Goal: Find specific page/section: Find specific page/section

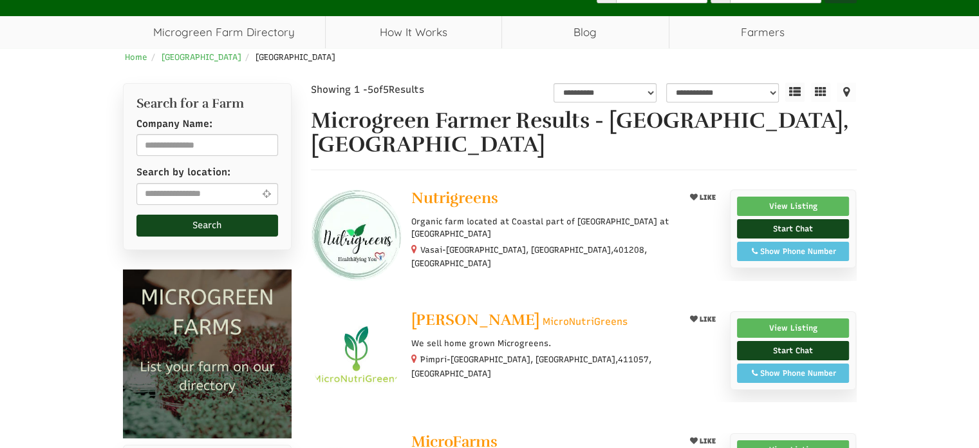
scroll to position [115, 0]
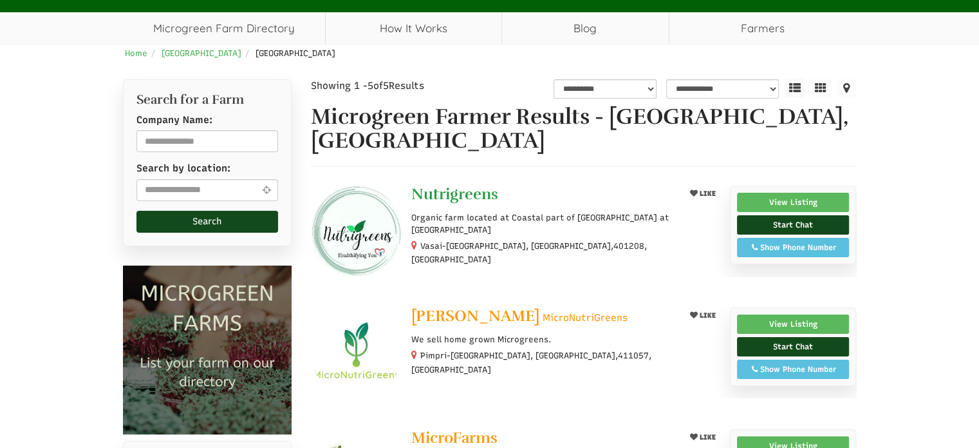
click at [432, 184] on span "Nutrigreens" at bounding box center [454, 193] width 87 height 19
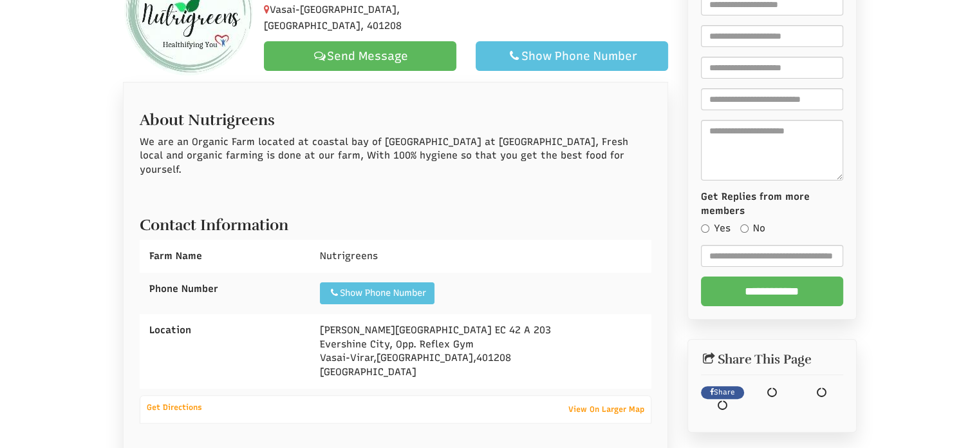
select select "Language Translate Widget"
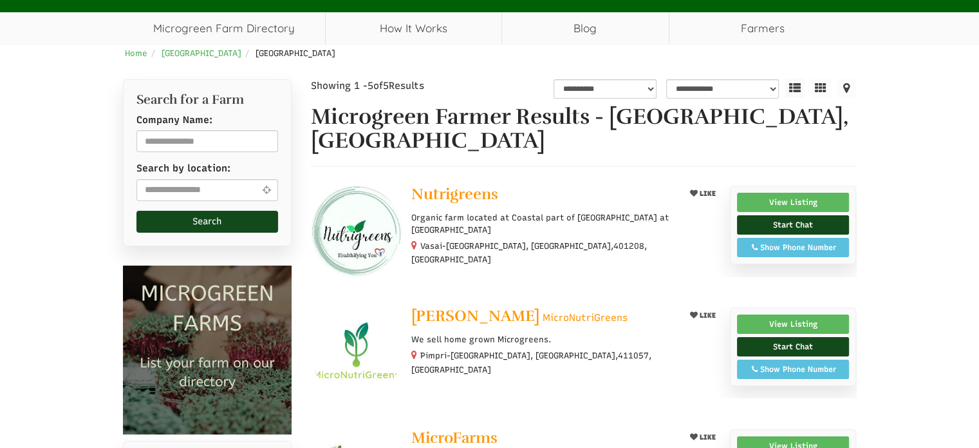
select select "Language Translate Widget"
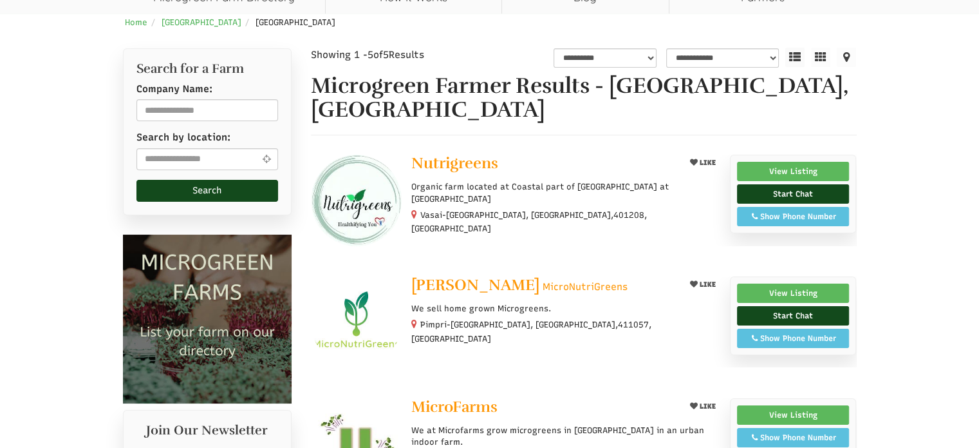
scroll to position [146, 0]
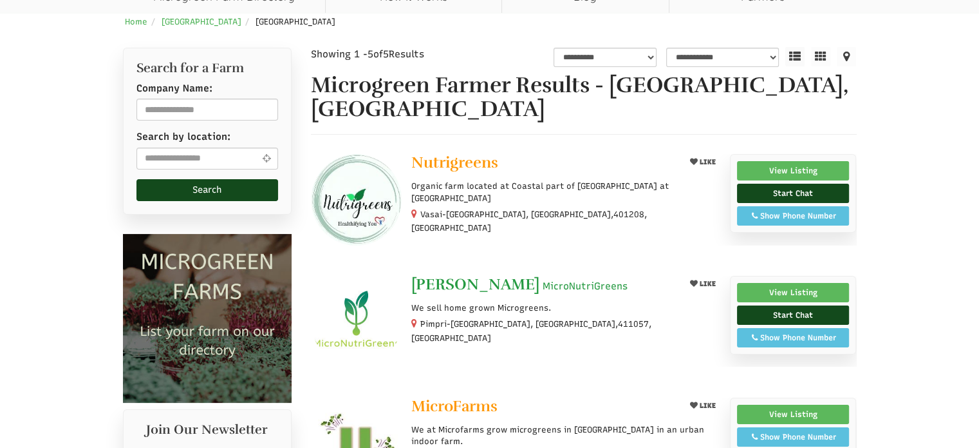
click at [479, 274] on span "Sarah Kolatkar" at bounding box center [475, 283] width 128 height 19
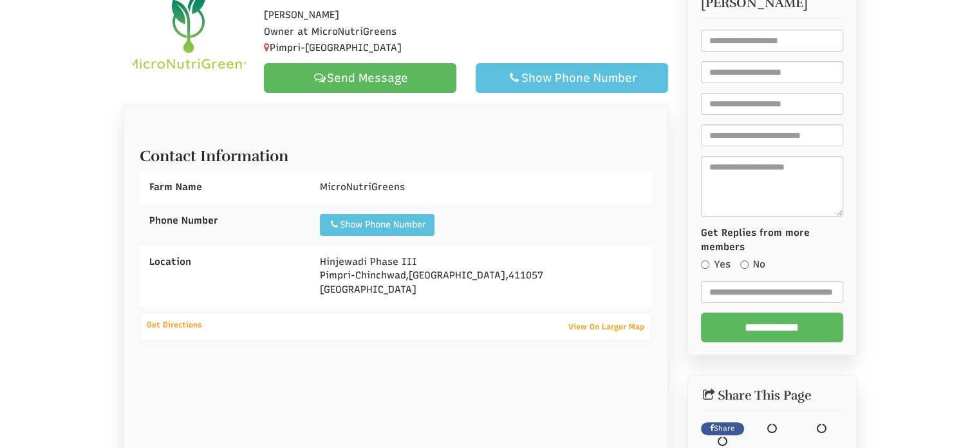
select select "Language Translate Widget"
